Goal: Information Seeking & Learning: Learn about a topic

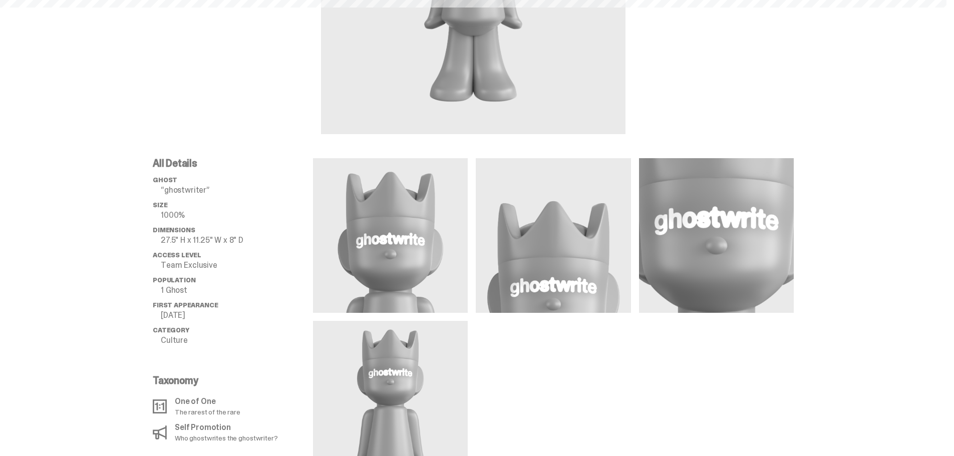
scroll to position [250, 0]
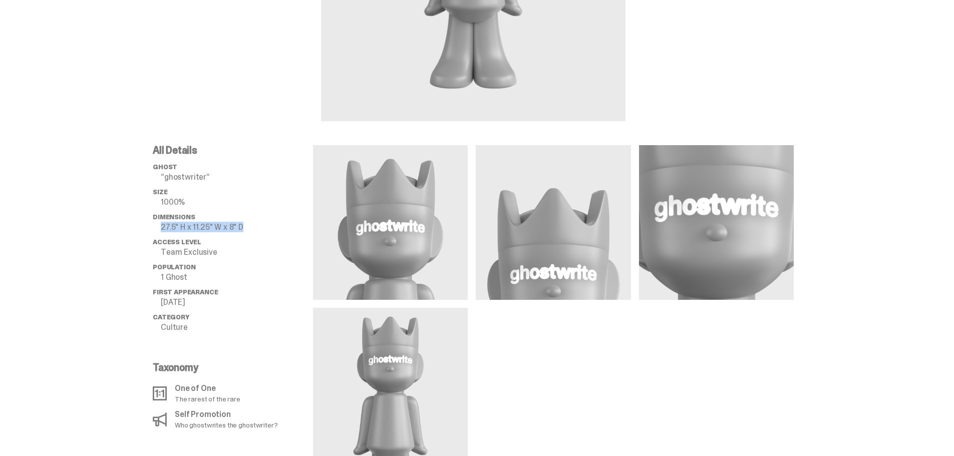
drag, startPoint x: 161, startPoint y: 227, endPoint x: 247, endPoint y: 228, distance: 86.1
click at [247, 228] on li "Dimensions 27.5" H x 11.25" W x 8" D" at bounding box center [233, 222] width 160 height 18
copy p "27.5" H x 11.25" W x 8" D"
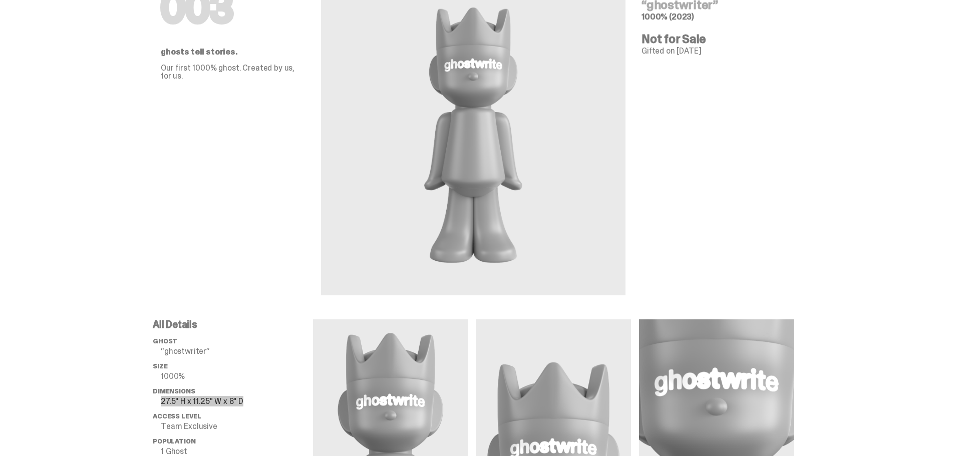
scroll to position [0, 0]
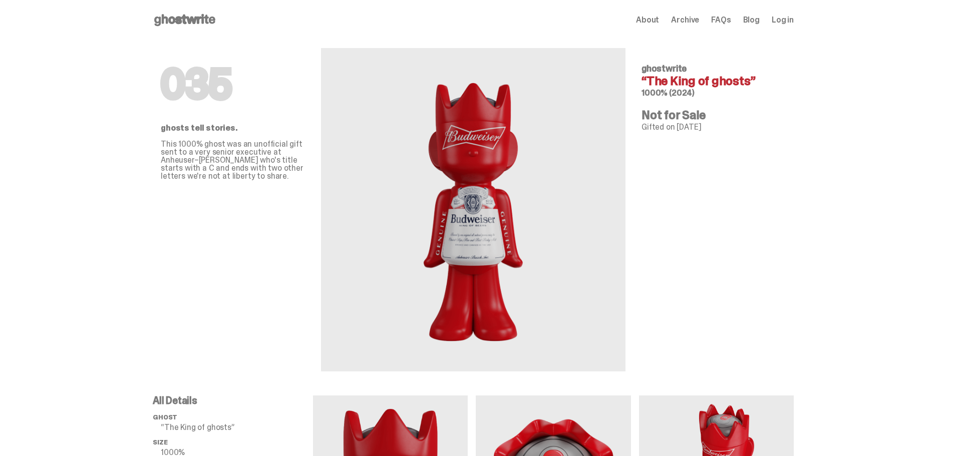
click at [198, 22] on use at bounding box center [184, 20] width 61 height 12
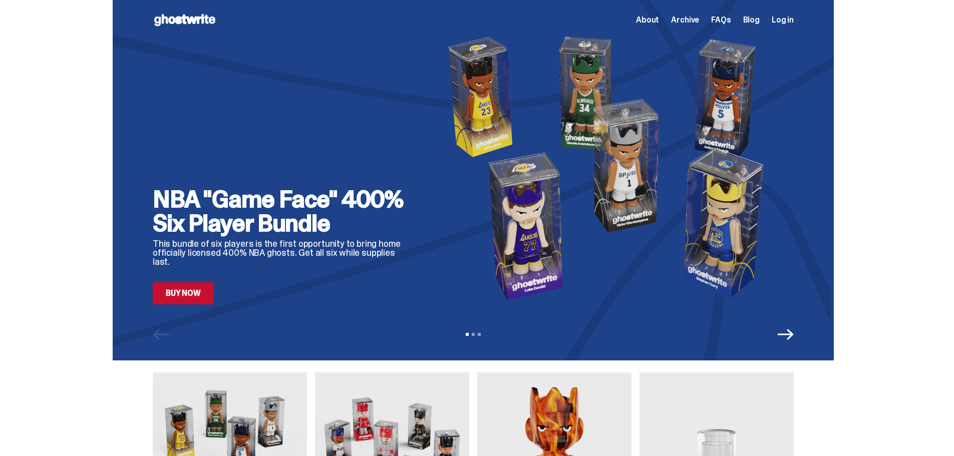
click at [690, 20] on span "Archive" at bounding box center [685, 20] width 28 height 8
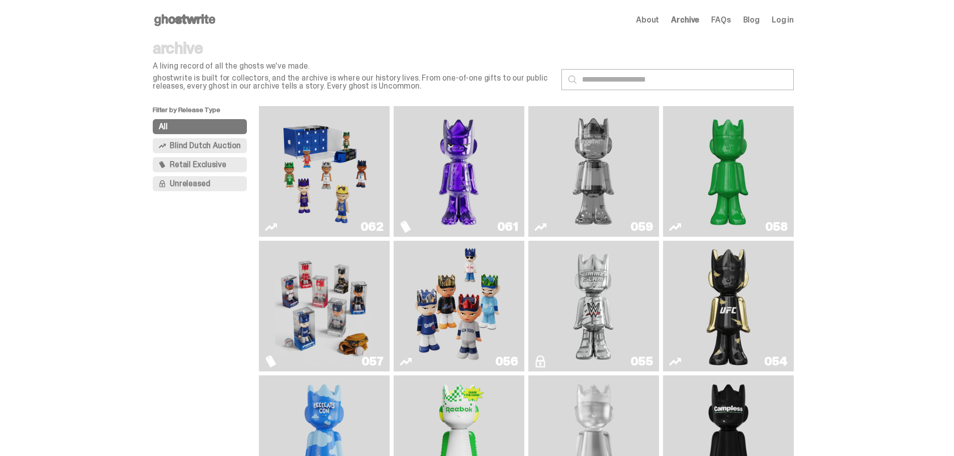
click at [214, 144] on span "Blind Dutch Auction" at bounding box center [205, 146] width 71 height 8
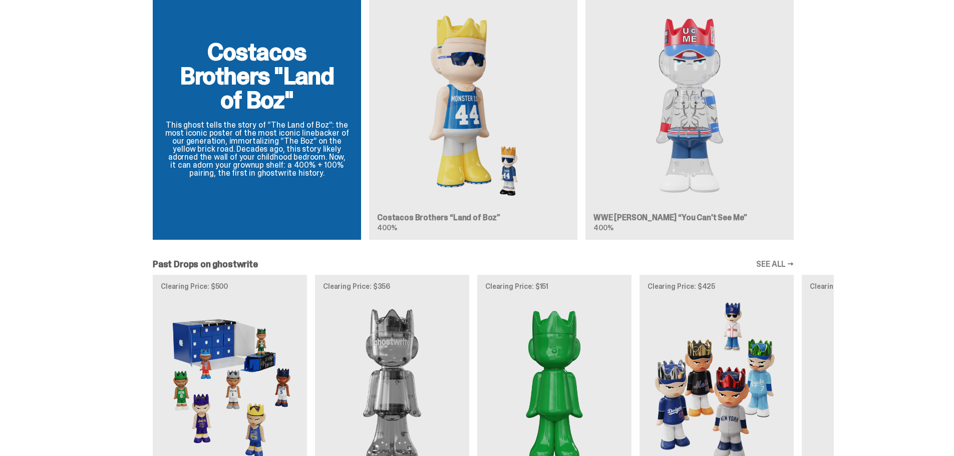
scroll to position [651, 0]
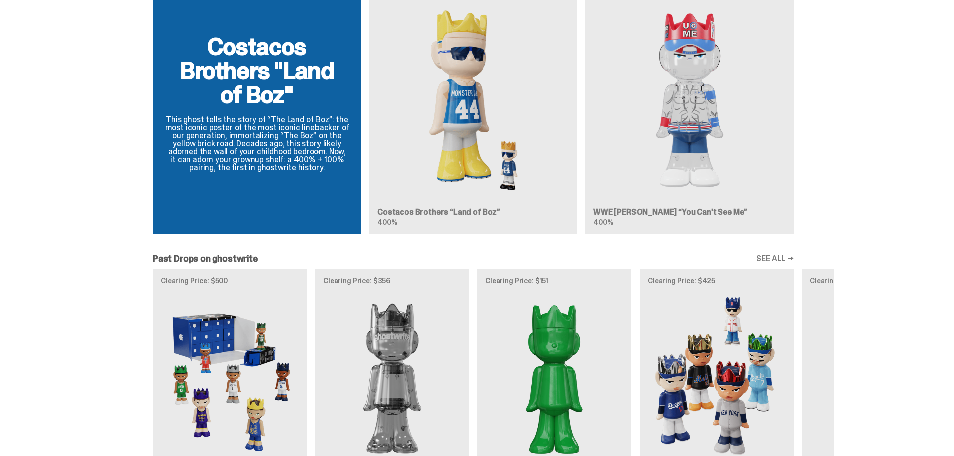
click at [780, 256] on link "SEE ALL →" at bounding box center [775, 259] width 38 height 8
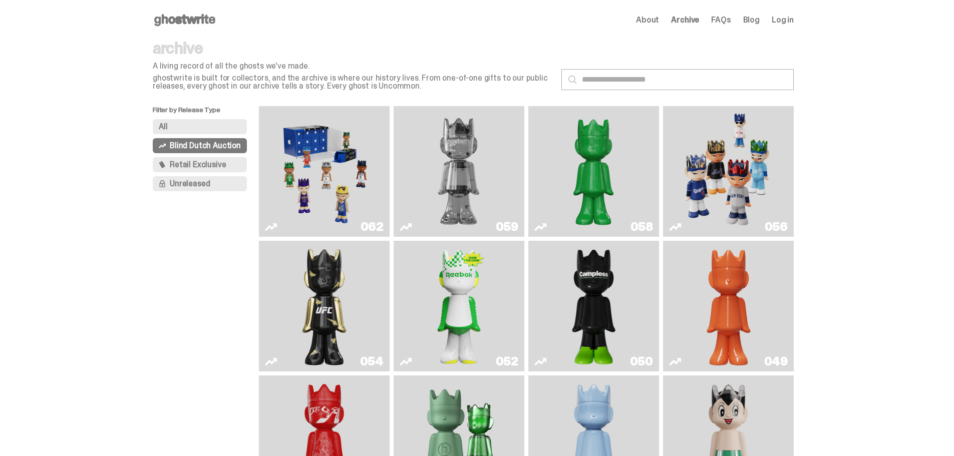
click at [198, 126] on button "All" at bounding box center [200, 126] width 94 height 15
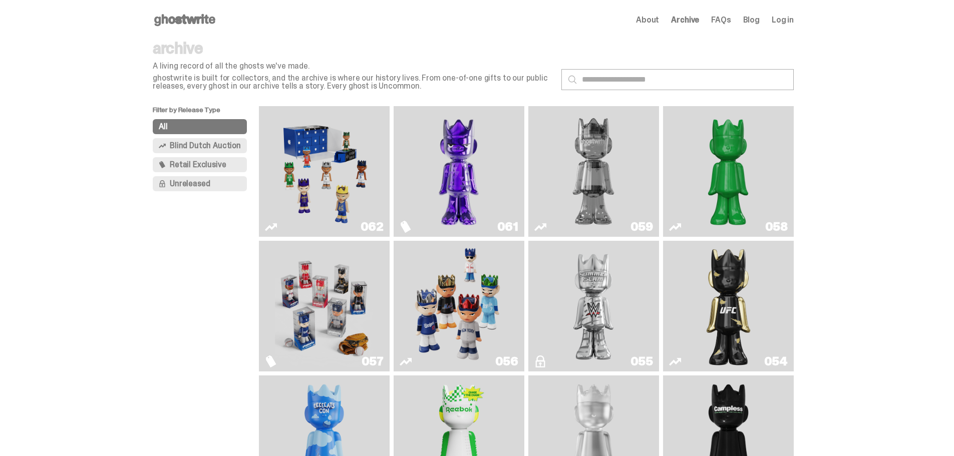
click at [196, 182] on span "Unreleased" at bounding box center [190, 184] width 40 height 8
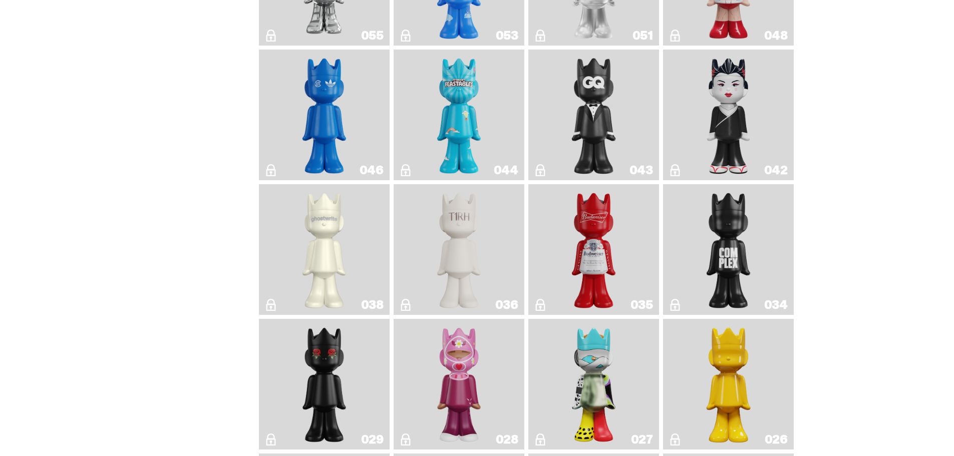
scroll to position [176, 0]
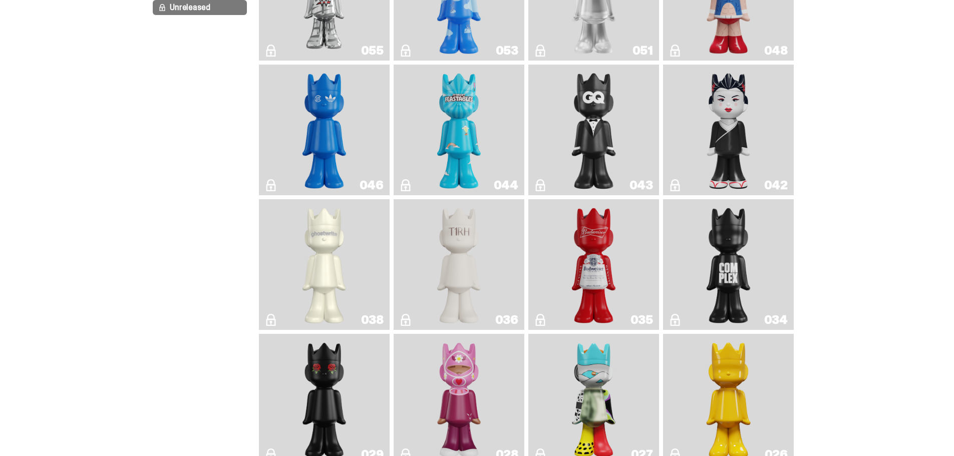
click at [577, 128] on img "Black Tie" at bounding box center [593, 130] width 53 height 123
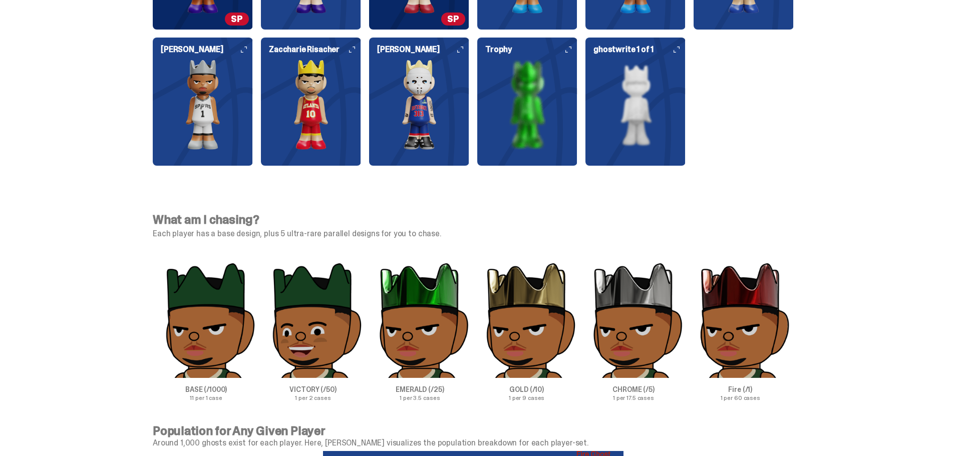
scroll to position [2613, 0]
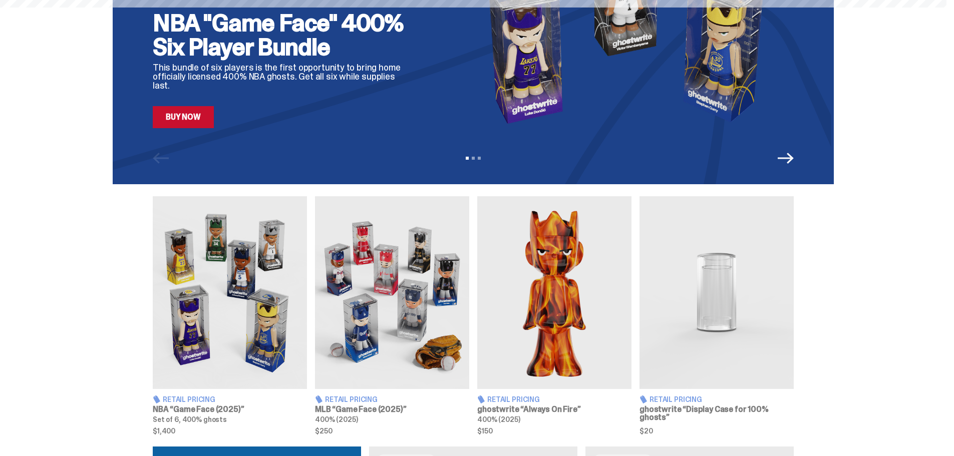
scroll to position [651, 0]
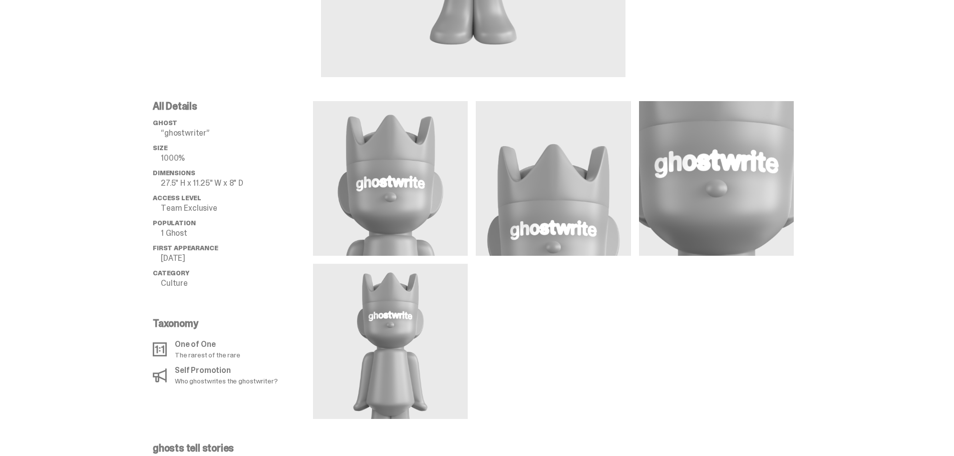
scroll to position [300, 0]
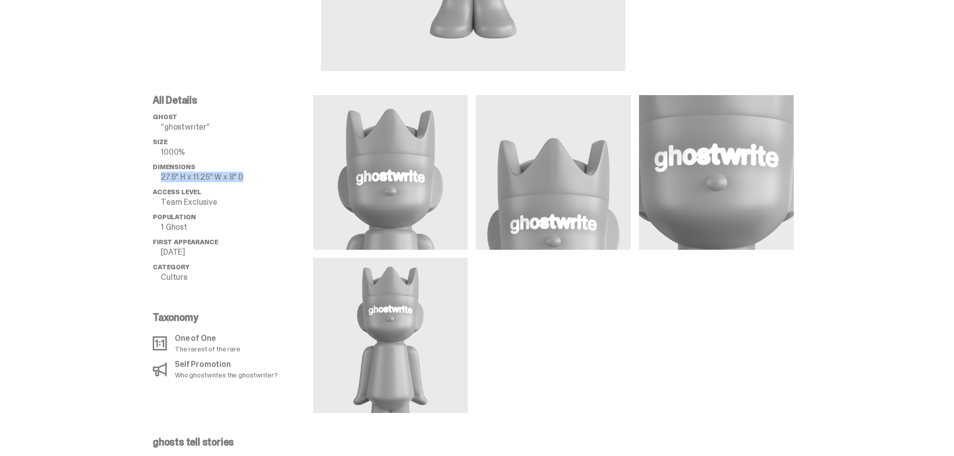
drag, startPoint x: 164, startPoint y: 177, endPoint x: 248, endPoint y: 177, distance: 84.1
click at [248, 177] on li "Dimensions 27.5" H x 11.25" W x 8" D" at bounding box center [233, 172] width 160 height 18
copy p "27.5" H x 11.25" W x 8" D"
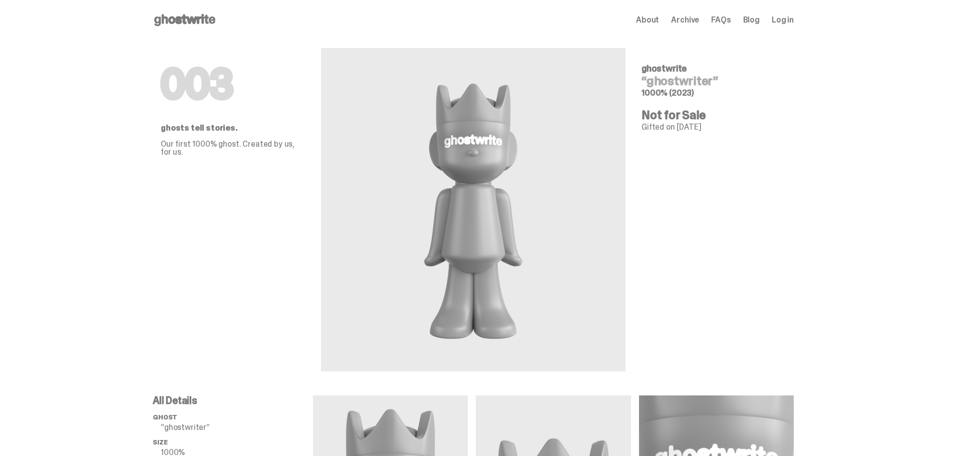
click at [186, 19] on use at bounding box center [184, 20] width 61 height 12
